Goal: Task Accomplishment & Management: Use online tool/utility

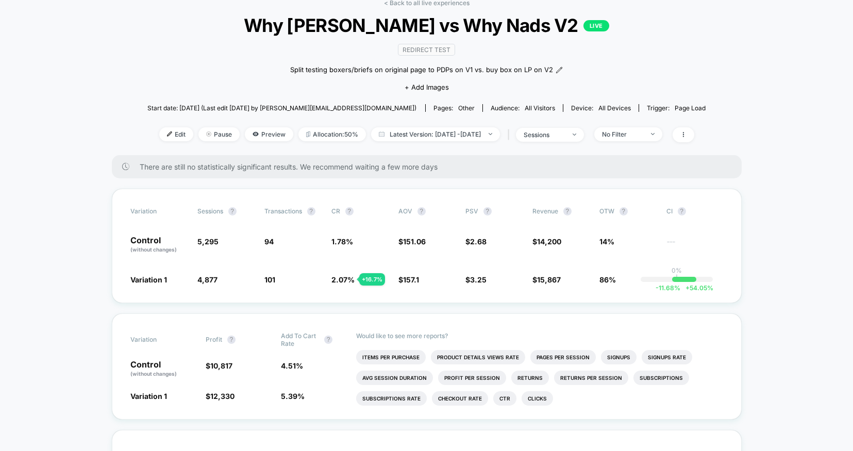
scroll to position [57, 0]
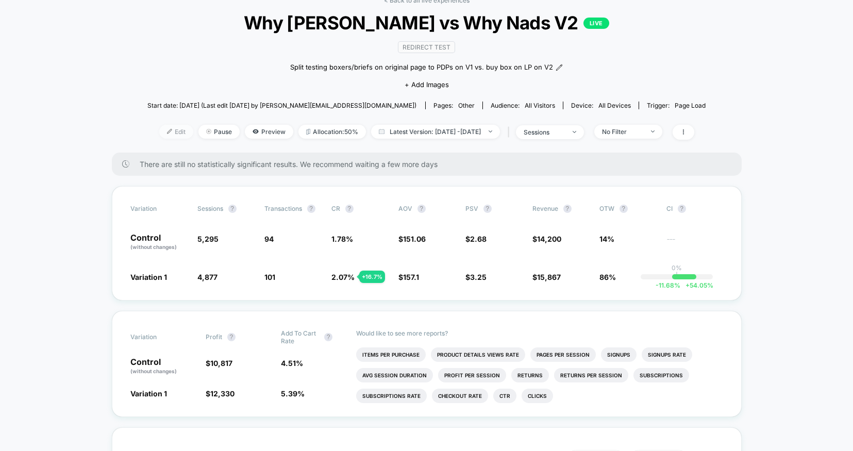
click at [162, 129] on span "Edit" at bounding box center [176, 132] width 34 height 14
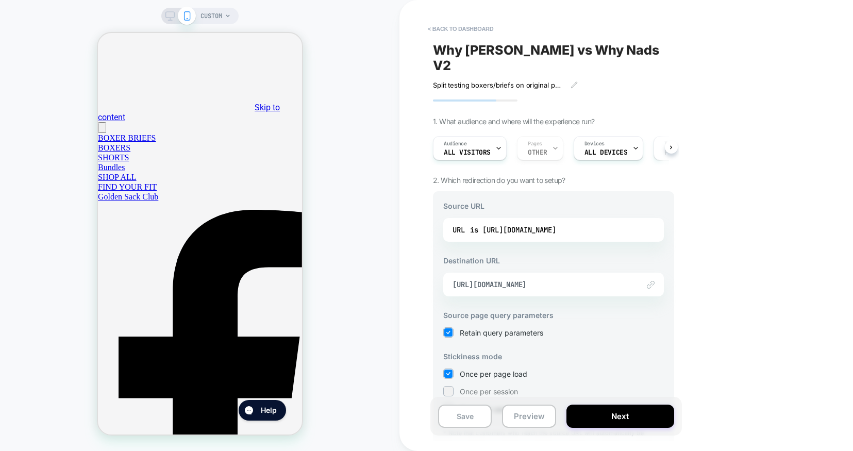
click at [652, 281] on img at bounding box center [651, 285] width 8 height 8
select select "*"
drag, startPoint x: 602, startPoint y: 267, endPoint x: 588, endPoint y: 268, distance: 14.5
click at [588, 280] on span "[URL][DOMAIN_NAME]" at bounding box center [540, 284] width 176 height 9
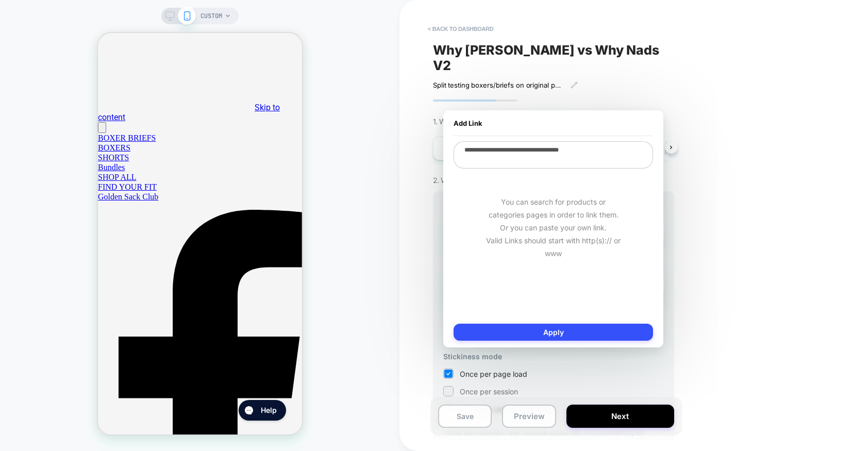
select select "*"
drag, startPoint x: 604, startPoint y: 154, endPoint x: 457, endPoint y: 148, distance: 147.0
click at [457, 148] on textarea "**********" at bounding box center [552, 154] width 199 height 27
click at [642, 121] on img at bounding box center [643, 123] width 7 height 7
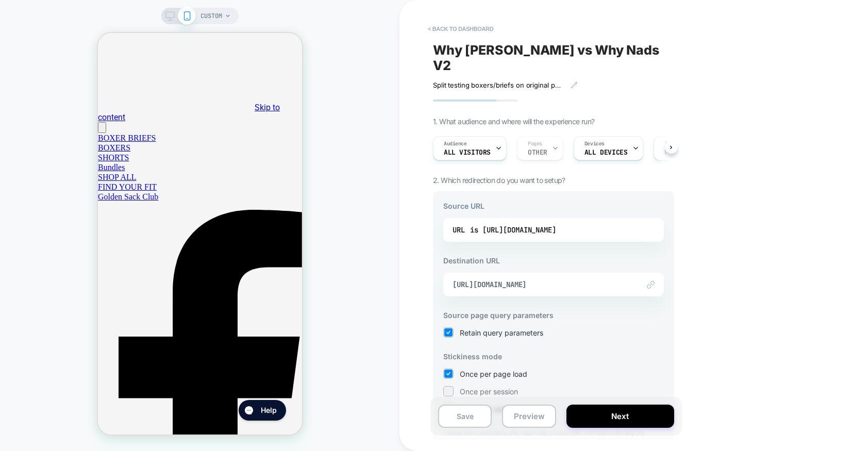
click at [361, 29] on div "CUSTOM" at bounding box center [199, 225] width 399 height 430
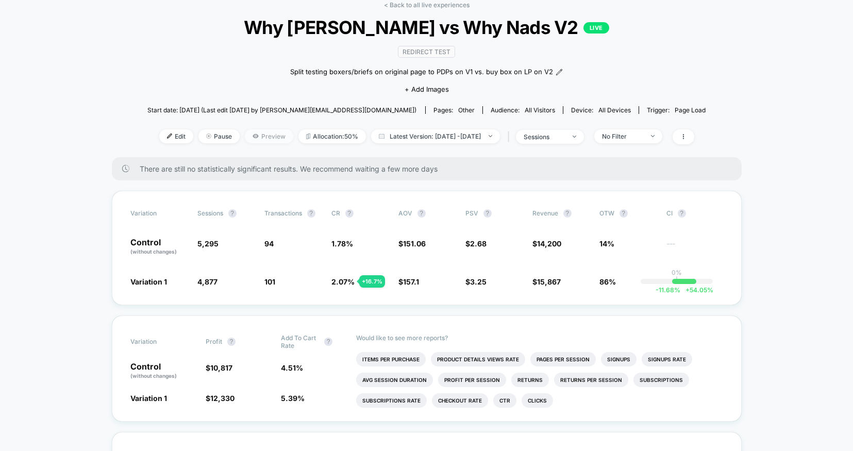
scroll to position [54, 0]
